Goal: Find contact information: Obtain details needed to contact an individual or organization

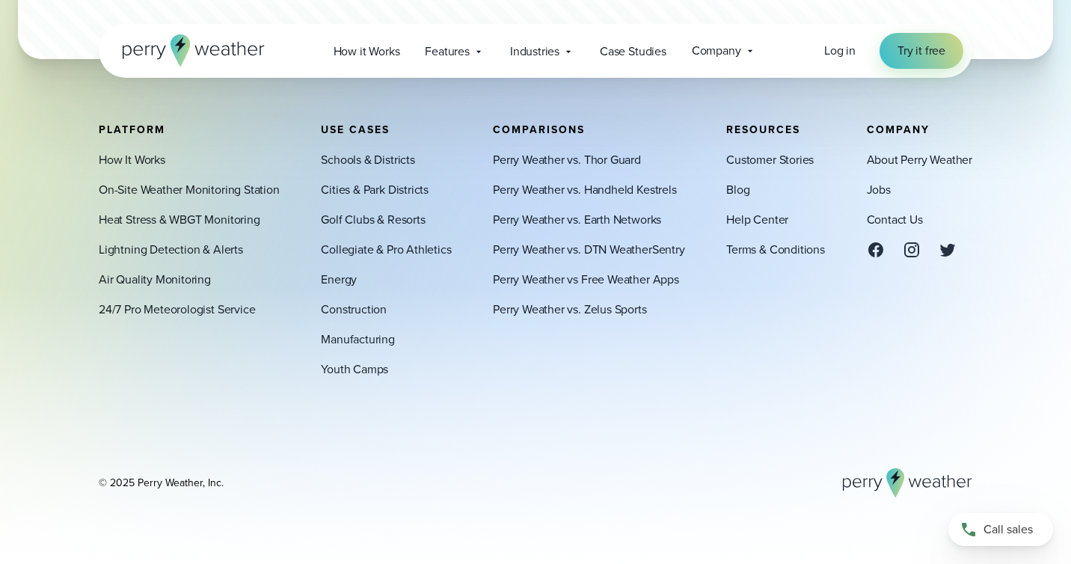
scroll to position [4335, 0]
click at [896, 215] on link "Contact Us" at bounding box center [895, 220] width 56 height 18
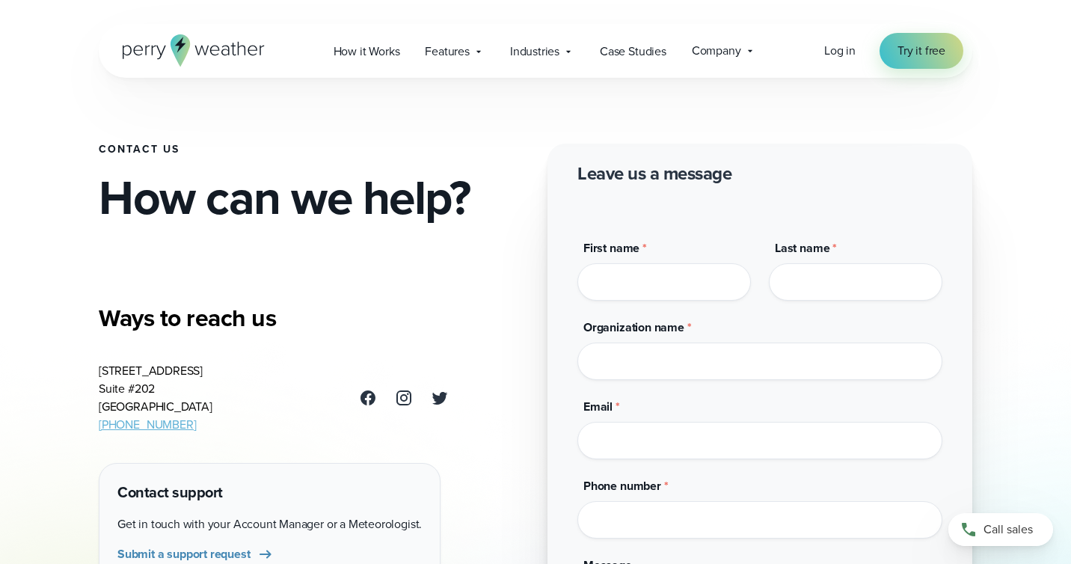
click at [155, 47] on icon at bounding box center [194, 50] width 142 height 32
